Goal: Task Accomplishment & Management: Manage account settings

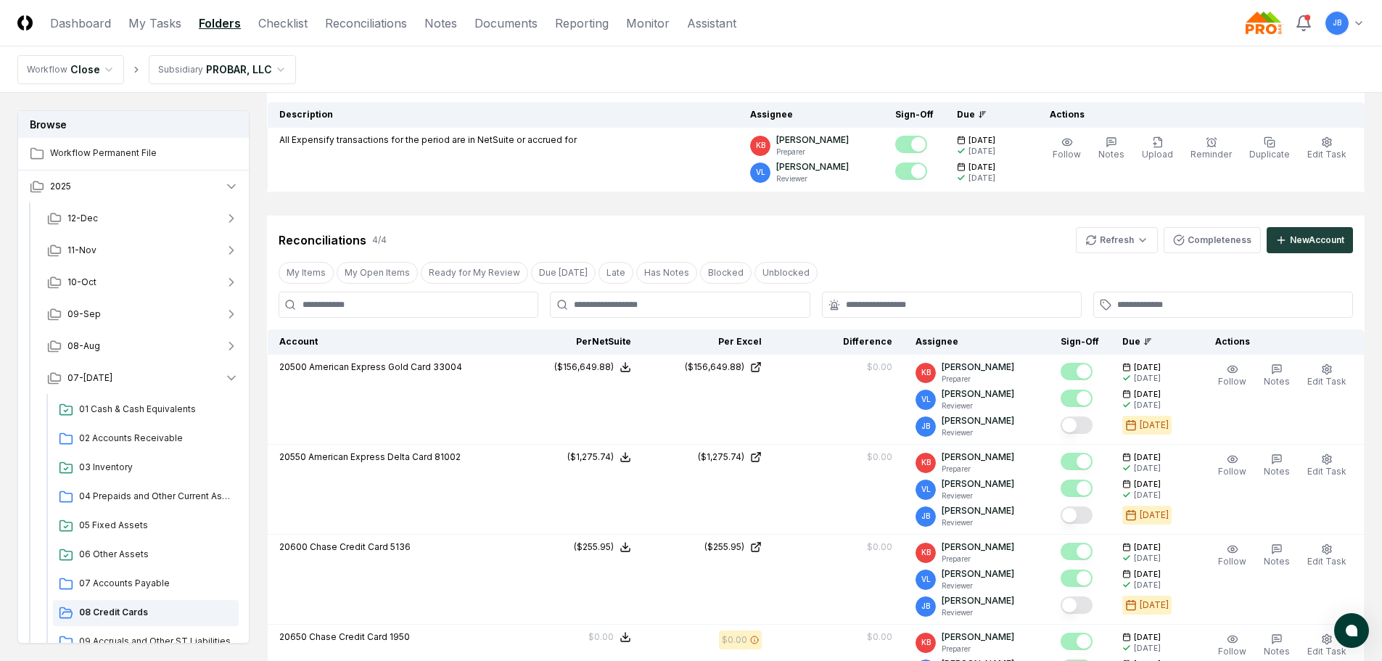
scroll to position [145, 0]
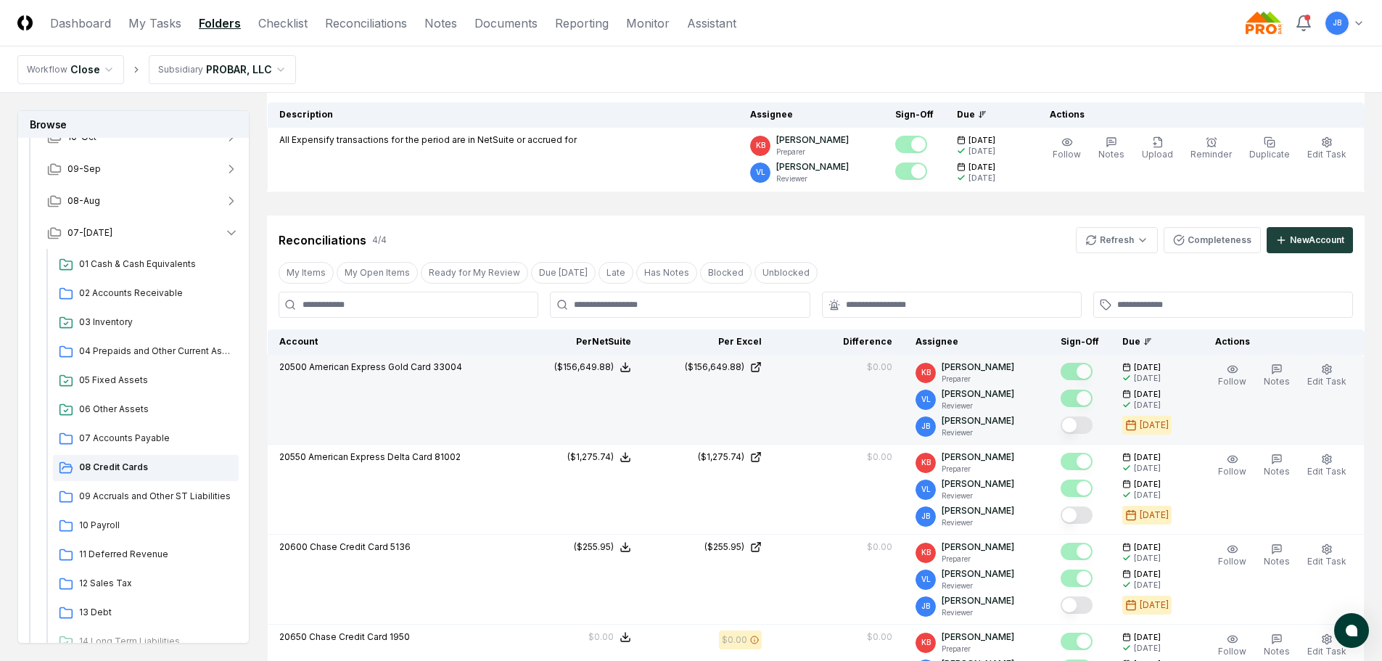
click at [1079, 423] on button "Mark complete" at bounding box center [1077, 424] width 32 height 17
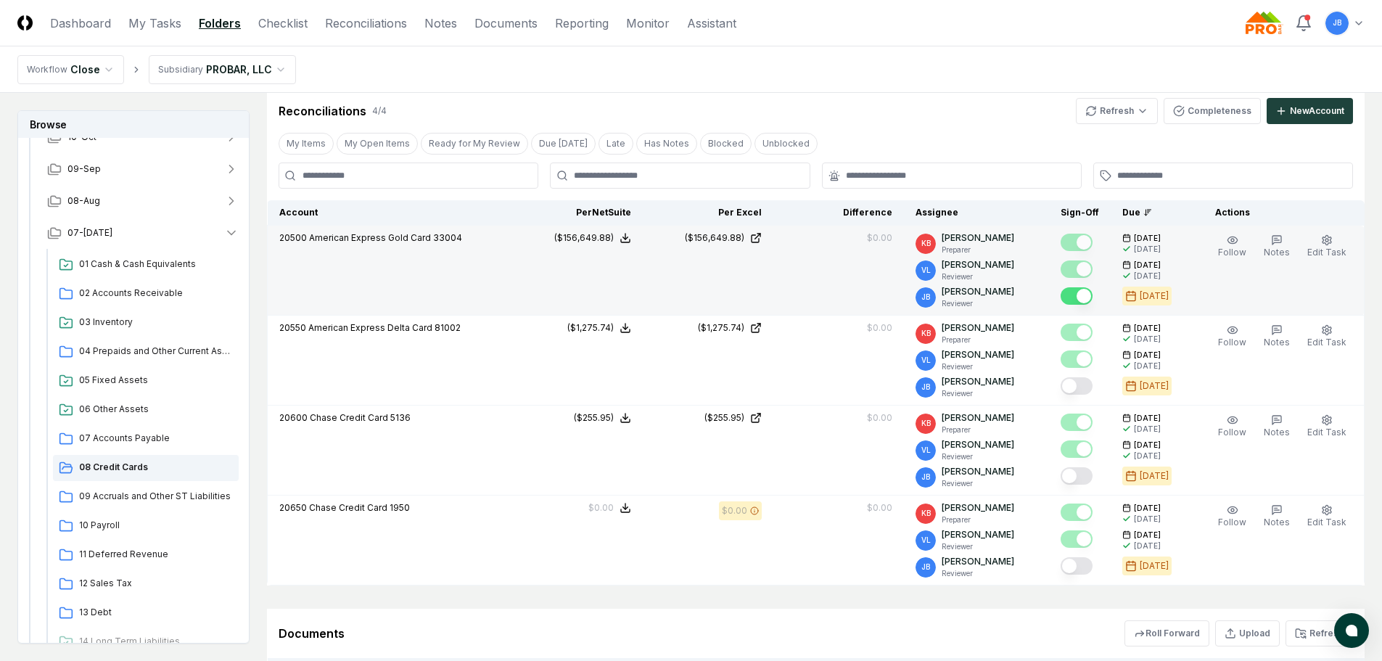
scroll to position [290, 0]
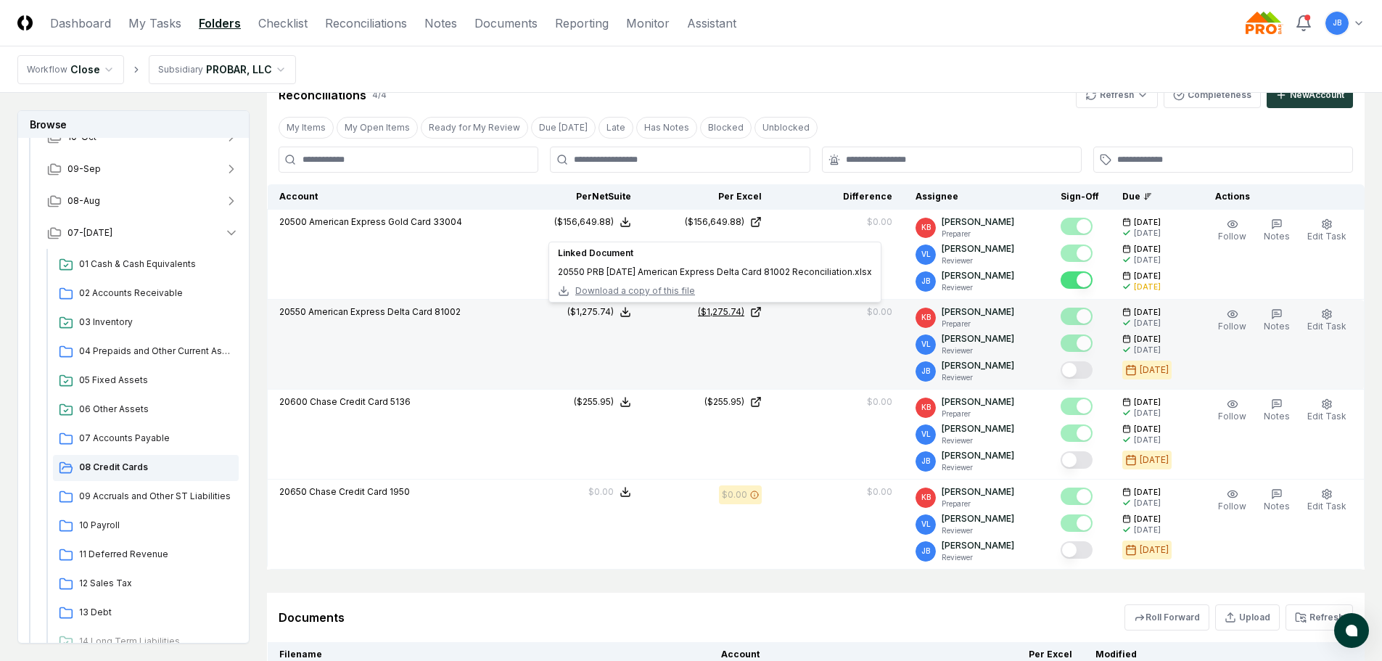
click at [762, 312] on icon at bounding box center [756, 312] width 12 height 12
click at [1076, 368] on button "Mark complete" at bounding box center [1077, 369] width 32 height 17
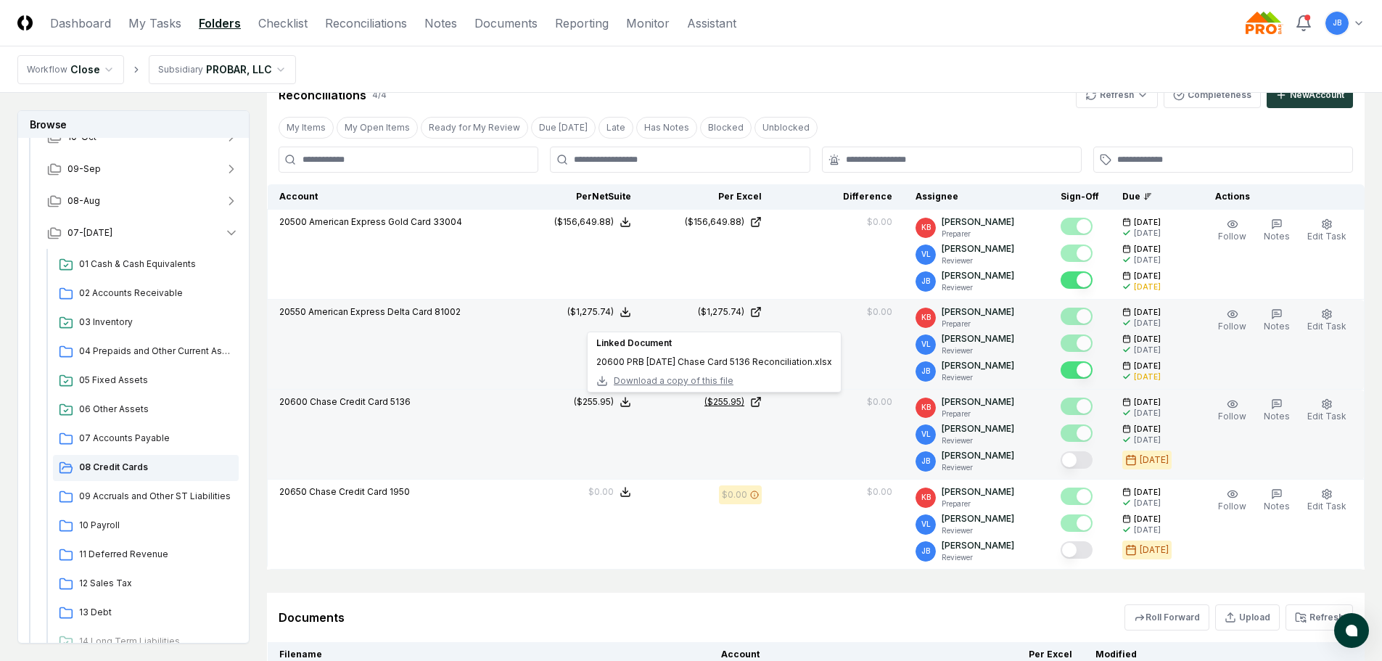
click at [723, 401] on div "($255.95)" at bounding box center [724, 401] width 40 height 13
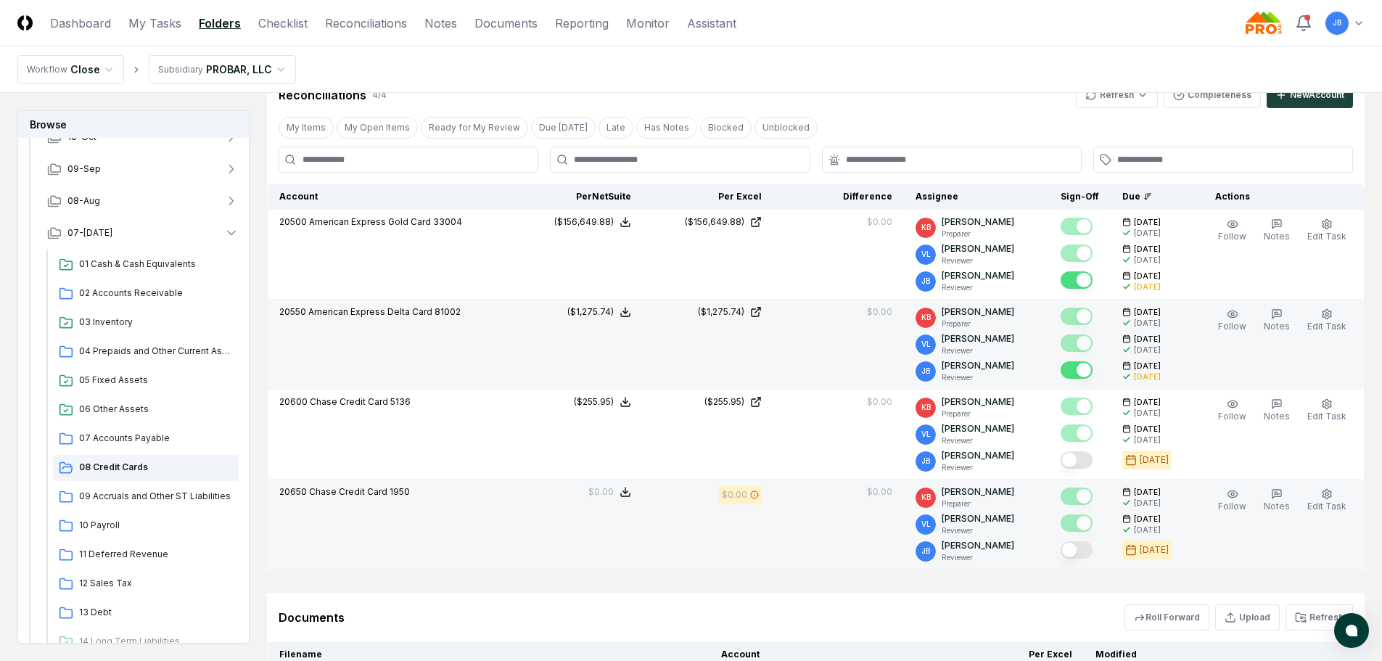
click at [1073, 544] on button "Mark complete" at bounding box center [1077, 549] width 32 height 17
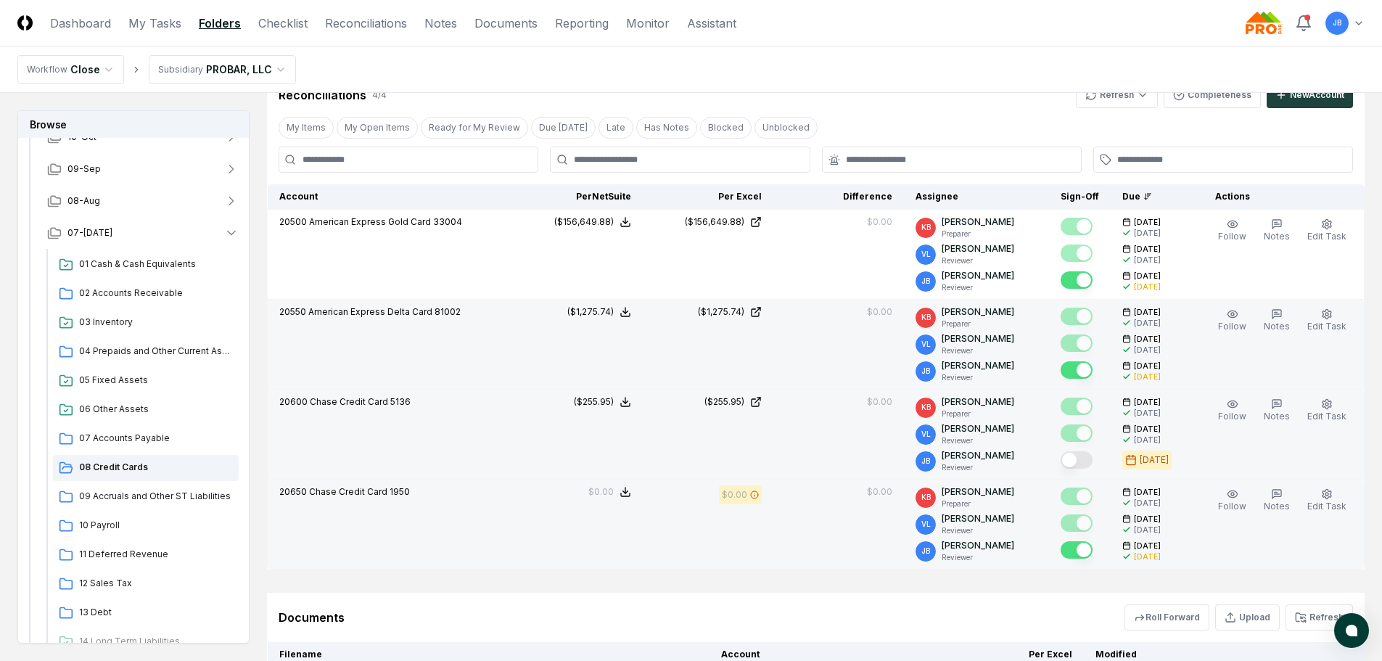
click at [1077, 466] on button "Mark complete" at bounding box center [1077, 459] width 32 height 17
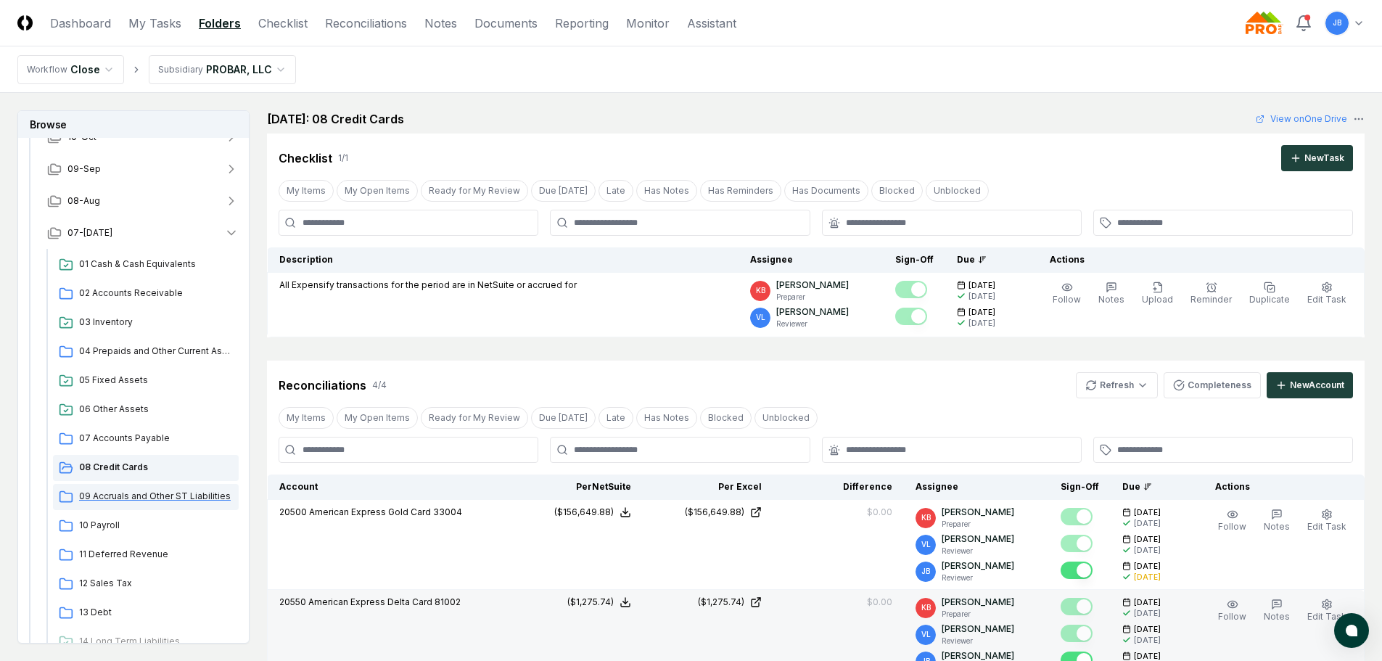
click at [136, 489] on div "09 Accruals and Other ST Liabilities" at bounding box center [146, 497] width 186 height 26
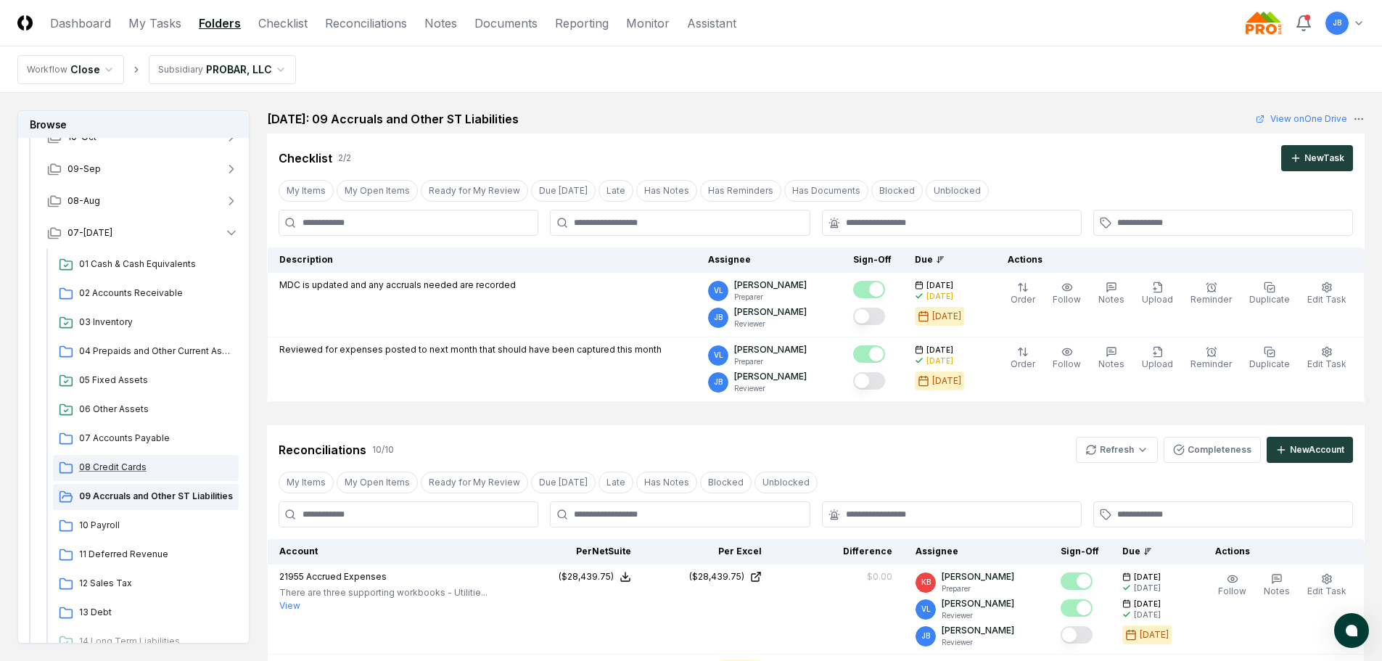
click at [135, 469] on span "08 Credit Cards" at bounding box center [156, 467] width 154 height 13
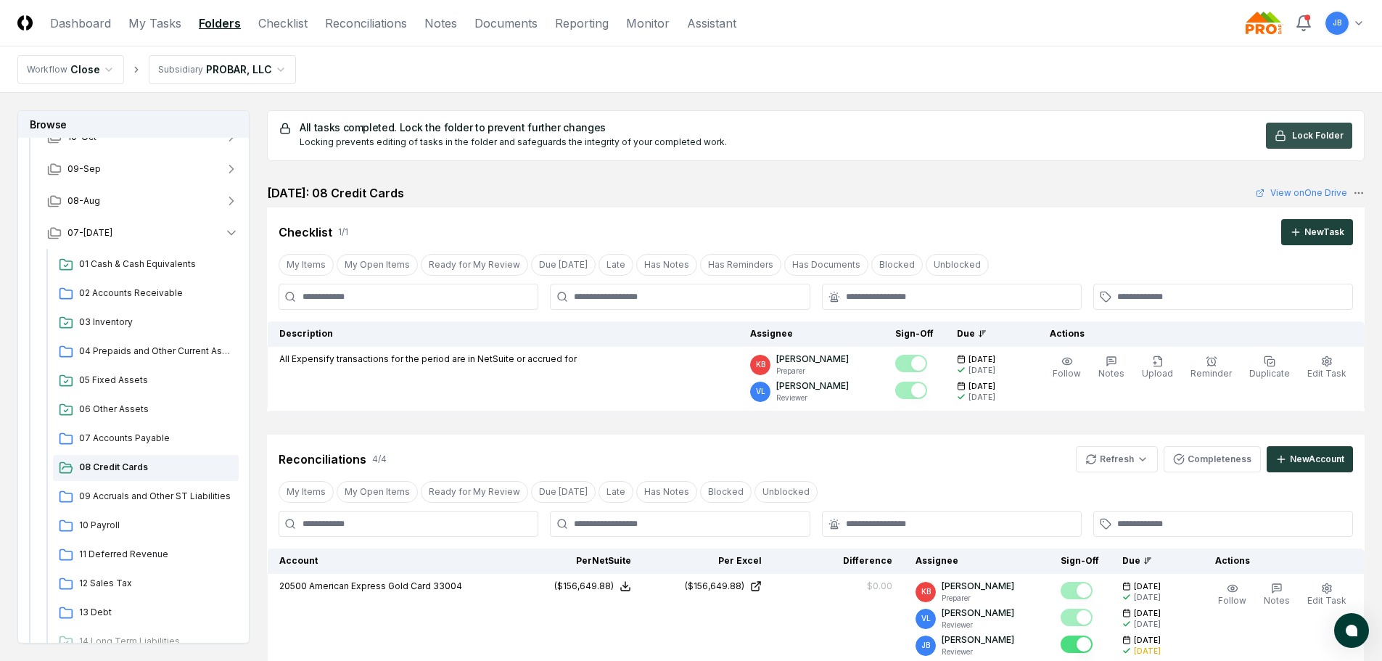
click at [1299, 123] on div "All tasks completed. Lock the folder to prevent further changes Locking prevent…" at bounding box center [816, 135] width 1098 height 51
click at [1299, 134] on span "Lock Folder" at bounding box center [1318, 135] width 52 height 13
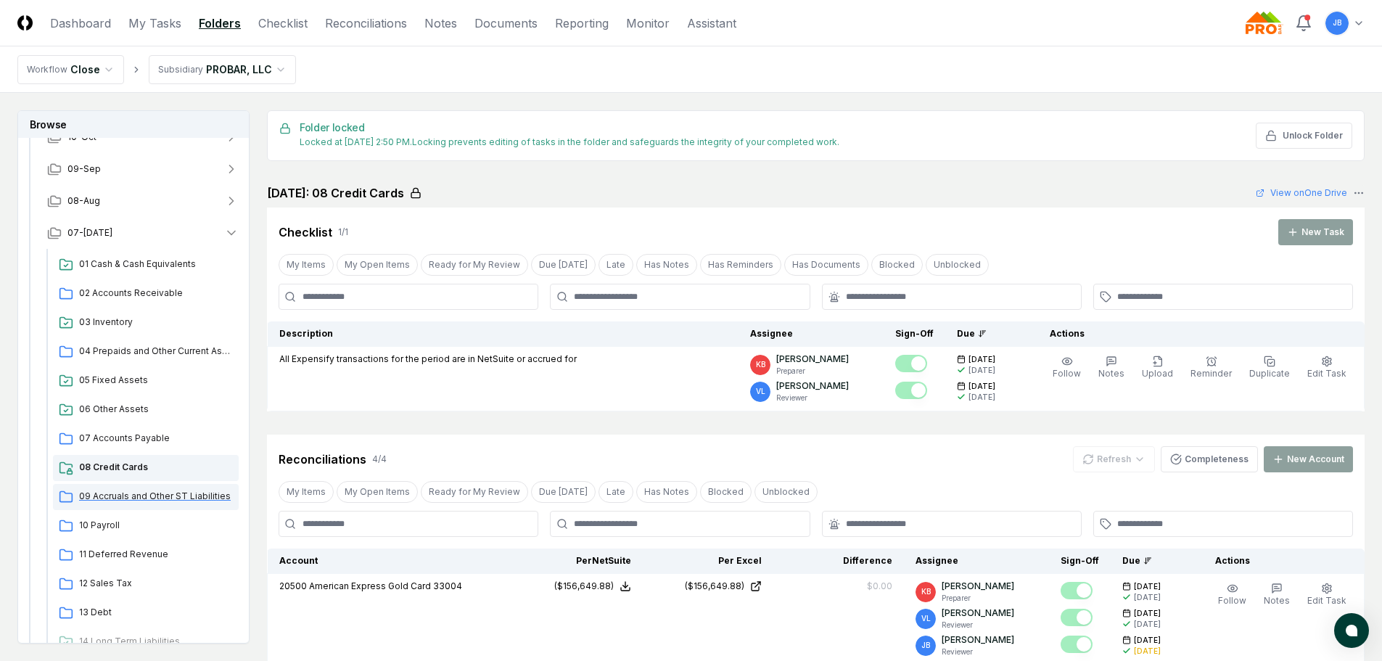
click at [145, 493] on span "09 Accruals and Other ST Liabilities" at bounding box center [156, 496] width 154 height 13
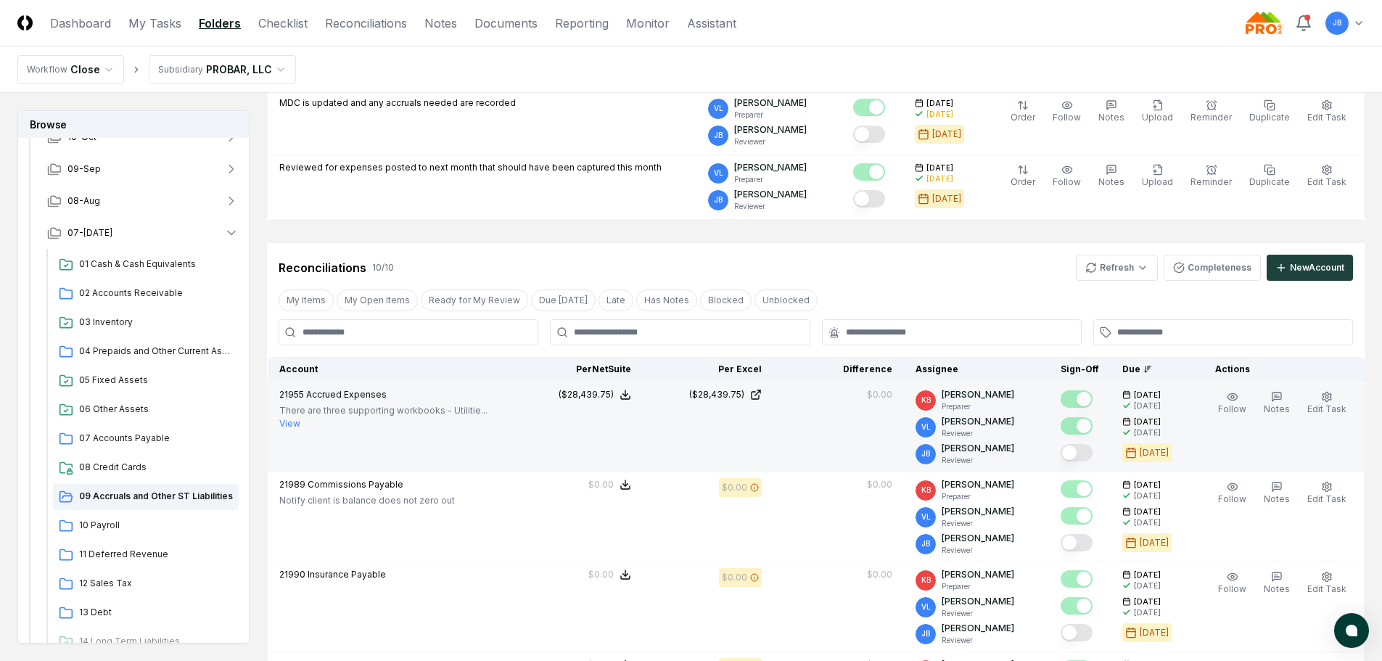
scroll to position [218, 0]
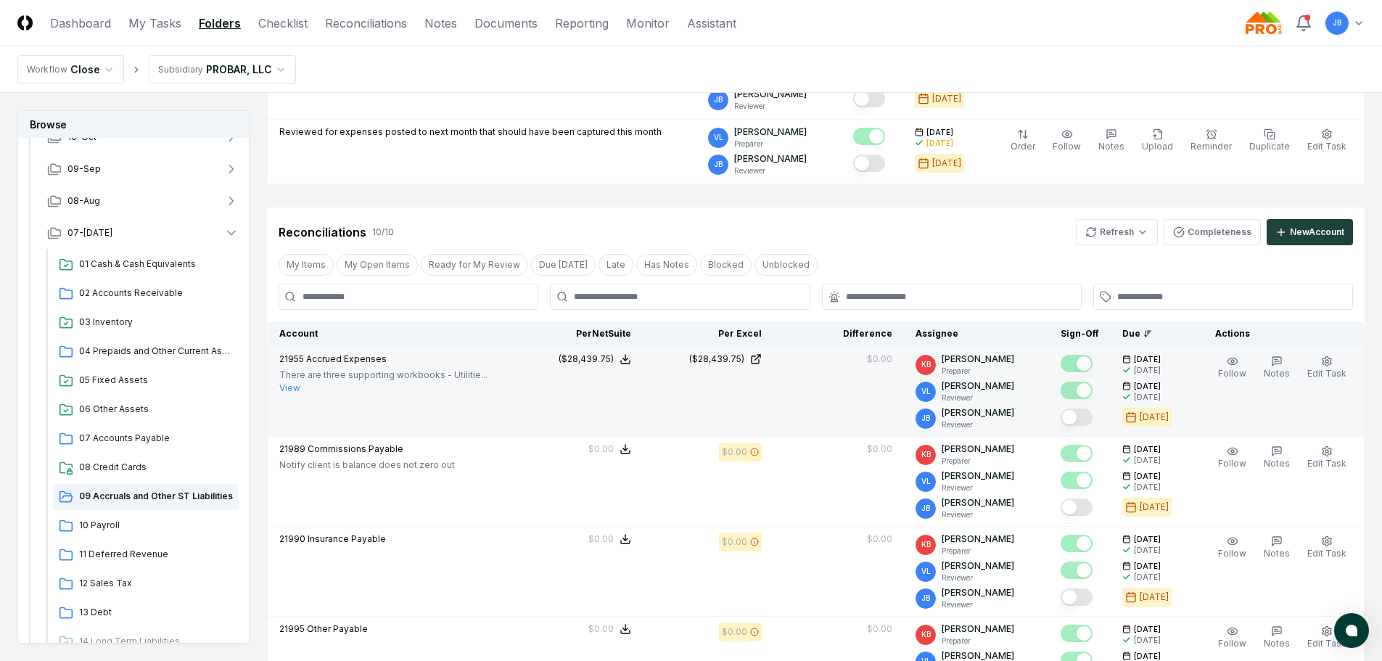
click at [288, 388] on button "View" at bounding box center [289, 388] width 21 height 13
click at [735, 362] on div "($28,439.75)" at bounding box center [716, 359] width 55 height 13
